Goal: Find contact information: Find contact information

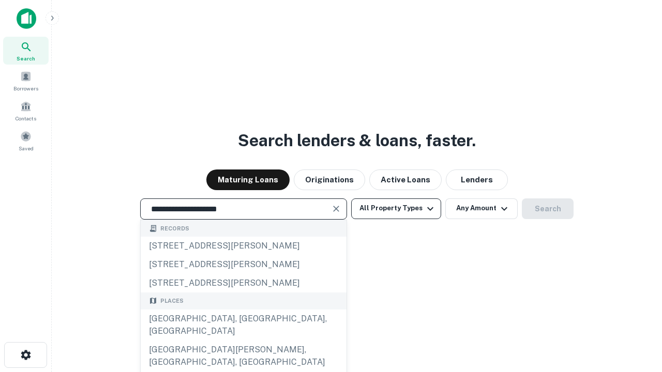
click at [243, 341] on div "Santa Monica, CA, USA" at bounding box center [244, 325] width 206 height 31
type input "**********"
click at [396, 208] on button "All Property Types" at bounding box center [396, 209] width 90 height 21
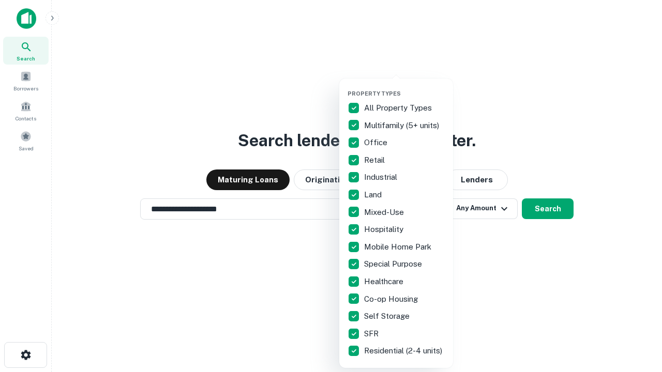
click at [405, 87] on button "button" at bounding box center [405, 87] width 114 height 1
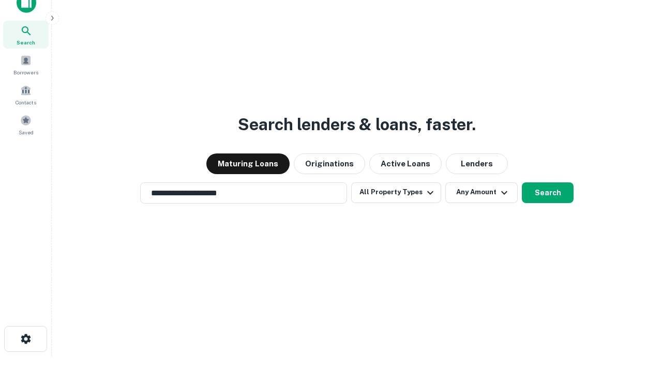
scroll to position [6, 125]
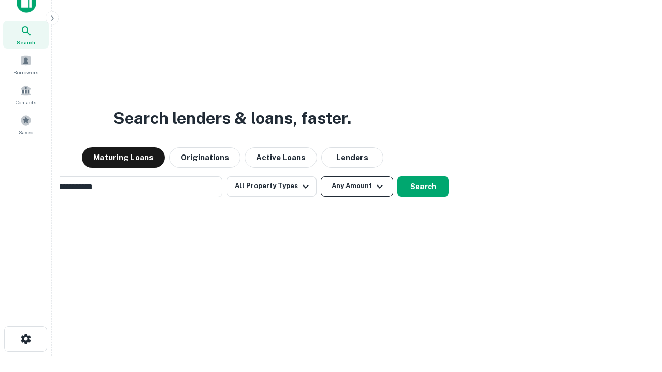
click at [321, 176] on button "Any Amount" at bounding box center [357, 186] width 72 height 21
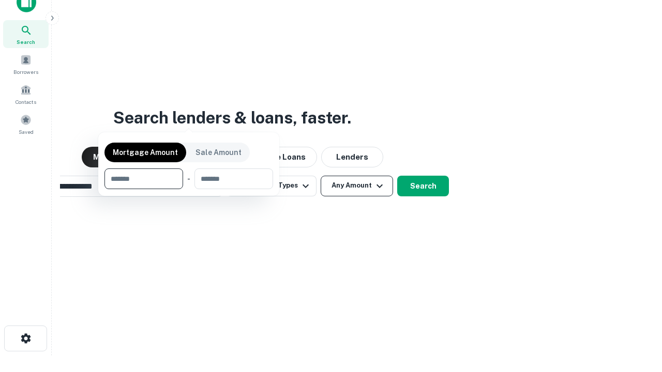
scroll to position [74, 293]
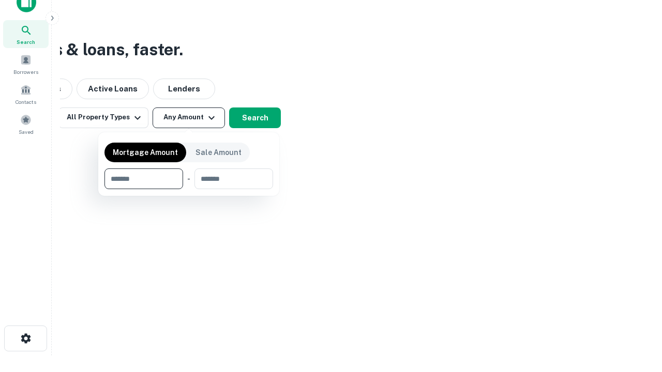
type input "*******"
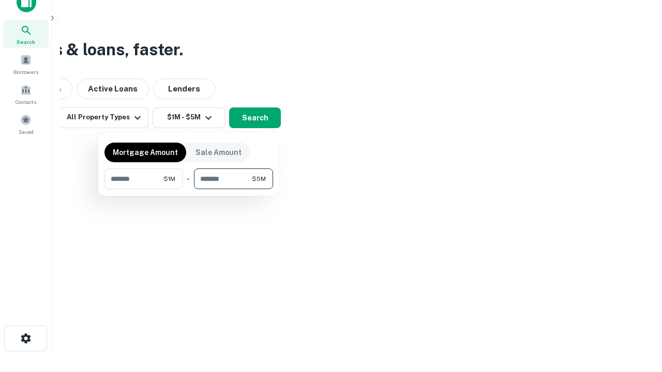
type input "*******"
click at [189, 189] on button "button" at bounding box center [188, 189] width 169 height 1
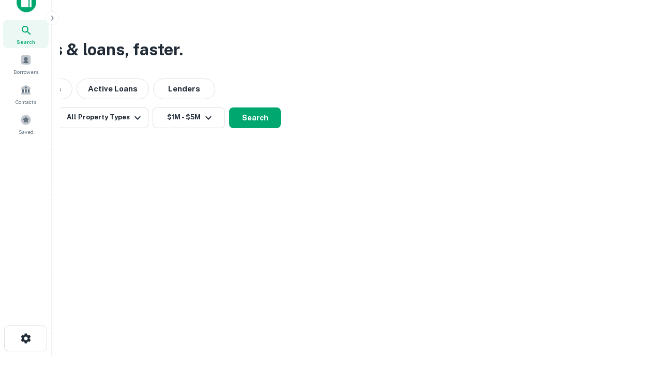
scroll to position [6, 191]
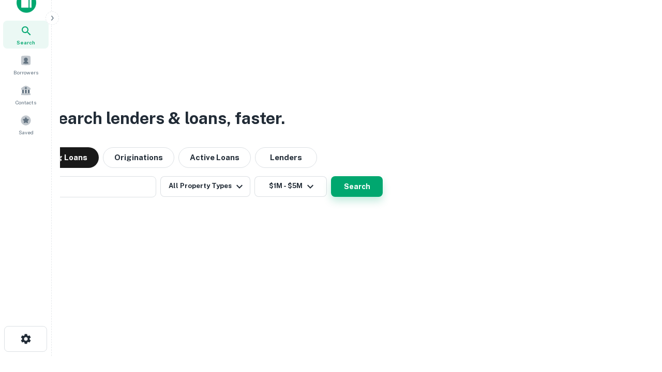
click at [331, 176] on button "Search" at bounding box center [357, 186] width 52 height 21
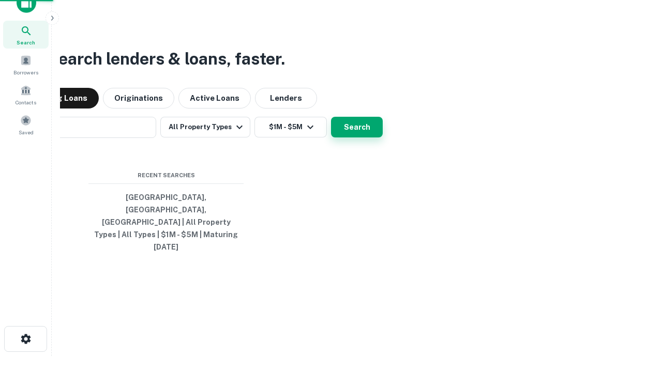
scroll to position [27, 293]
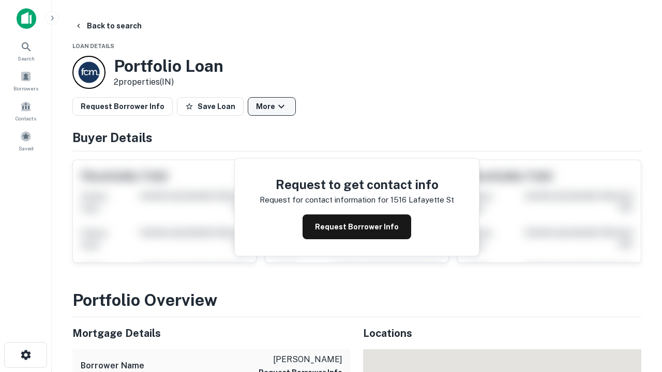
click at [272, 107] on button "More" at bounding box center [272, 106] width 48 height 19
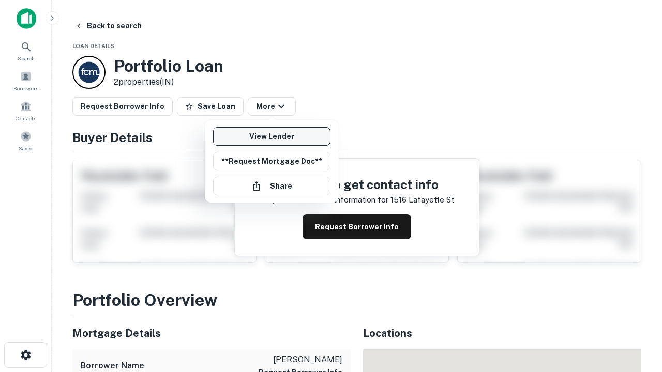
click at [272, 137] on link "View Lender" at bounding box center [271, 136] width 117 height 19
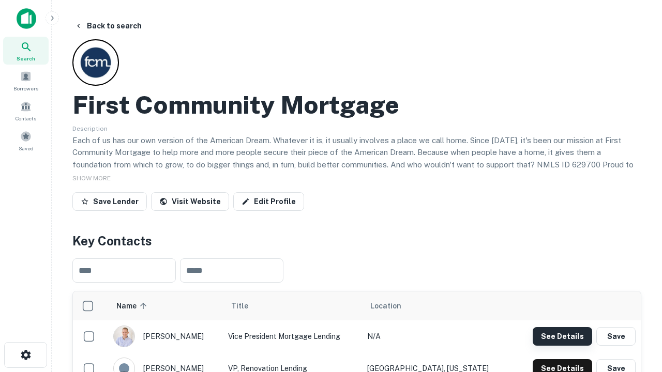
click at [562, 336] on button "See Details" at bounding box center [562, 336] width 59 height 19
click at [25, 355] on icon "button" at bounding box center [26, 355] width 12 height 12
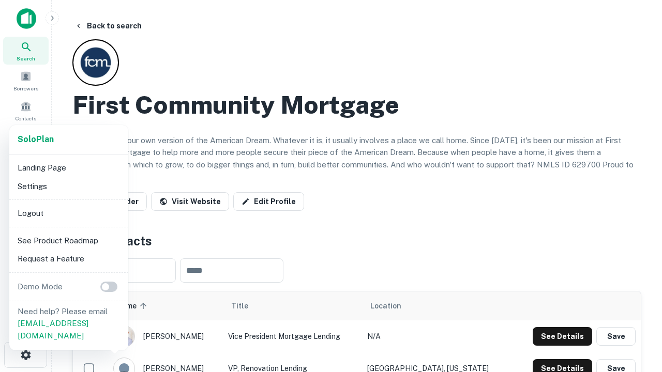
click at [68, 213] on li "Logout" at bounding box center [68, 213] width 111 height 19
